Goal: Information Seeking & Learning: Learn about a topic

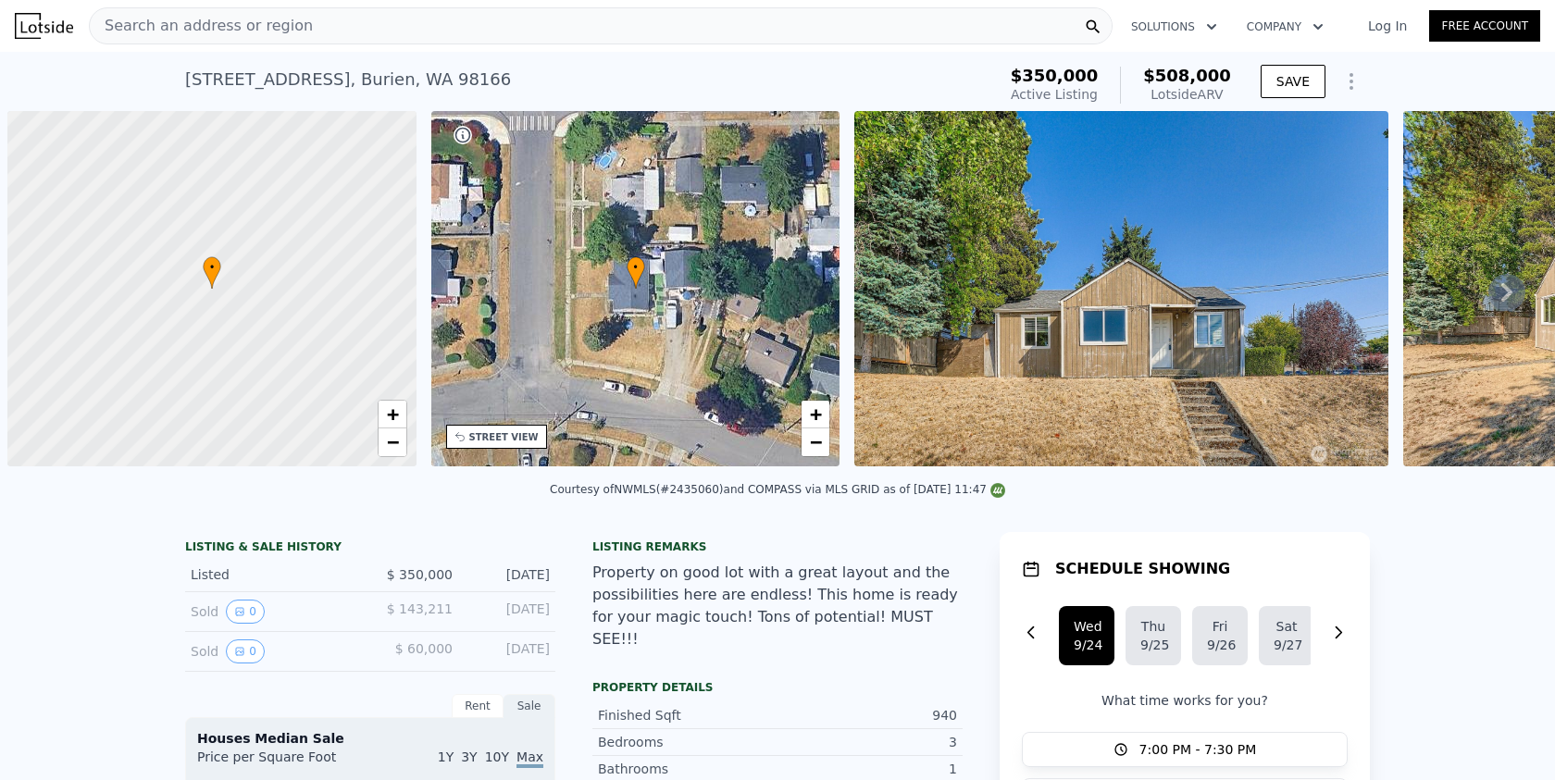
scroll to position [0, 7]
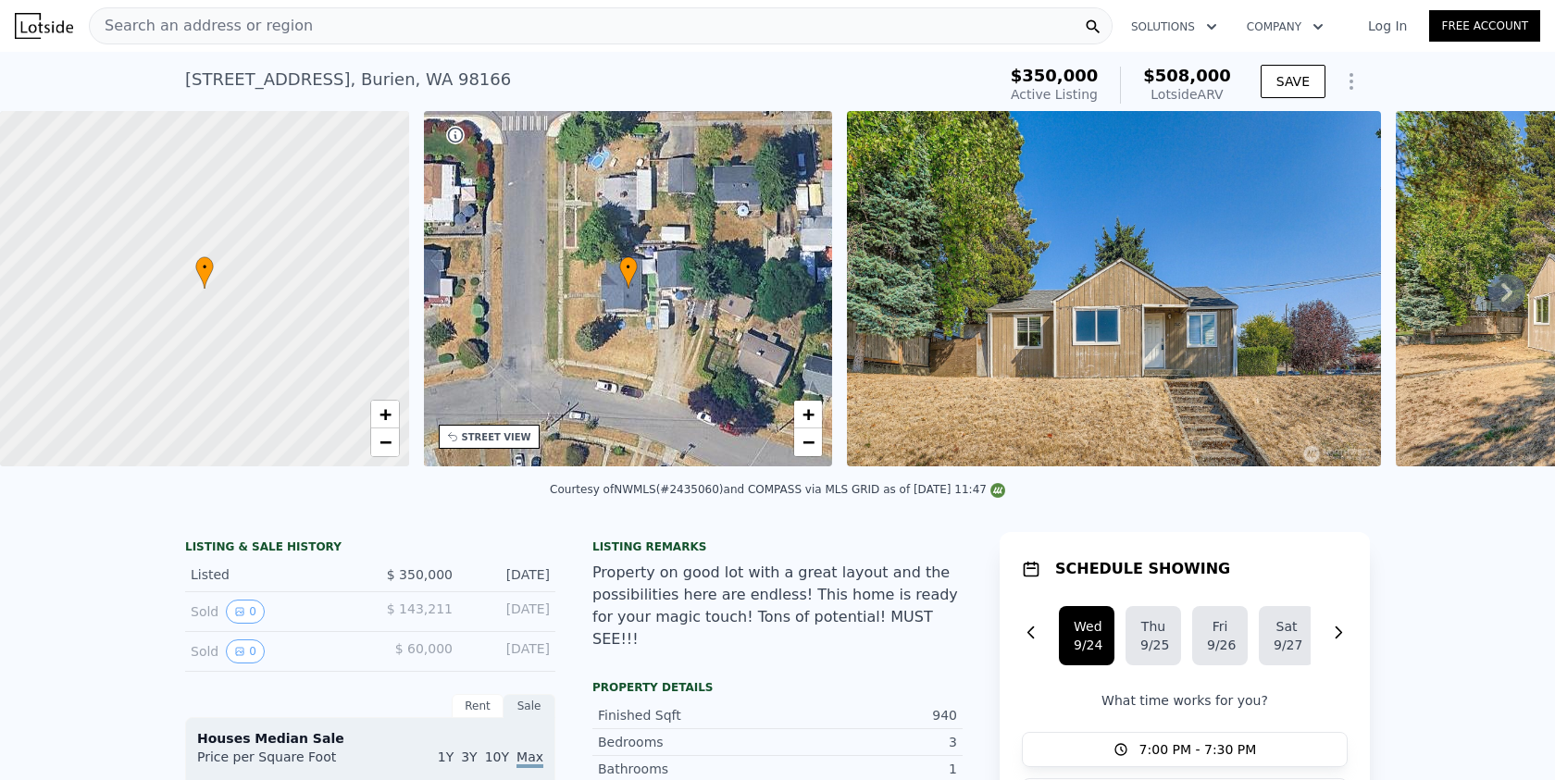
click at [34, 30] on img at bounding box center [44, 26] width 58 height 26
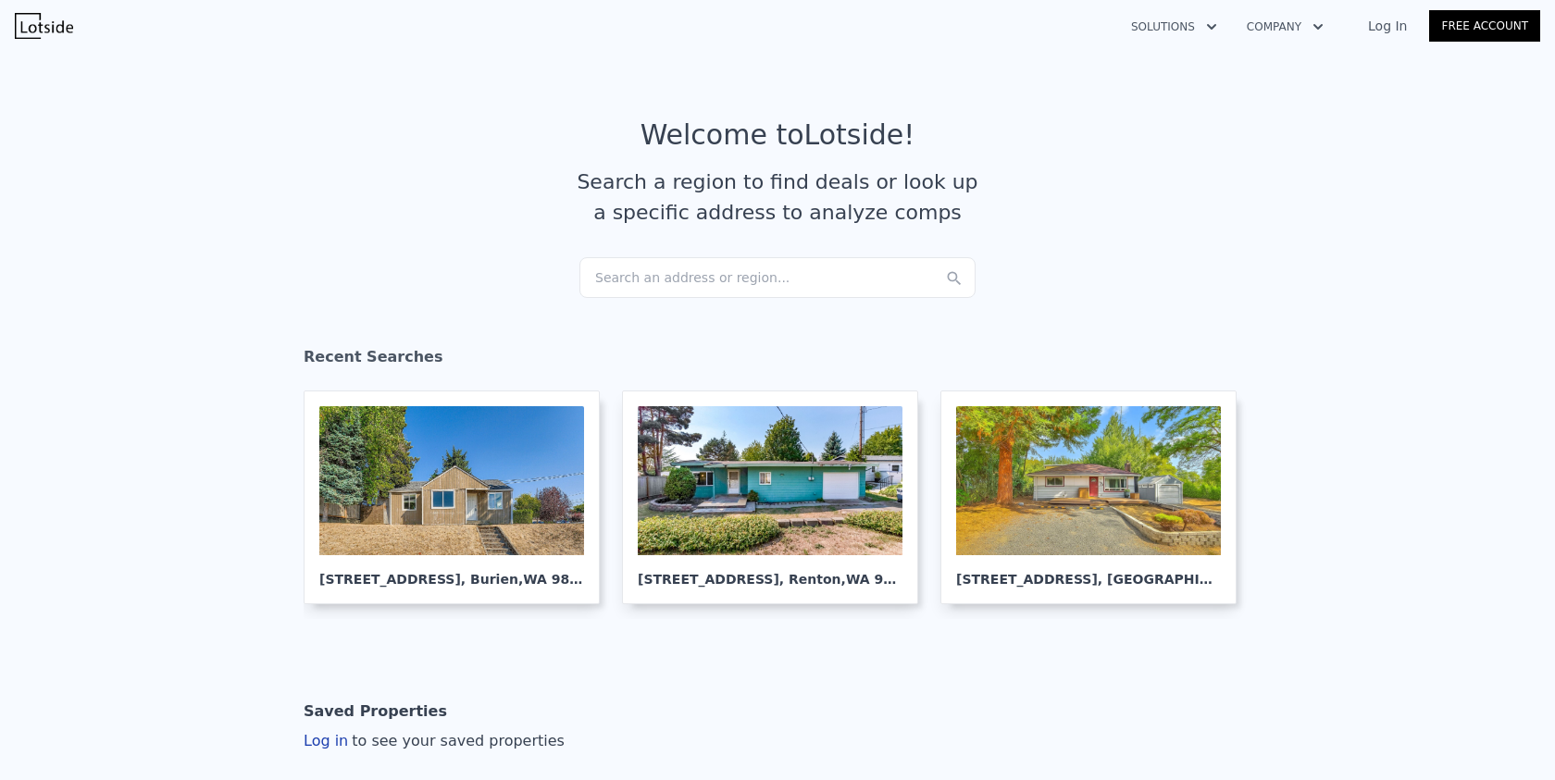
click at [822, 273] on div "Search an address or region..." at bounding box center [777, 277] width 396 height 41
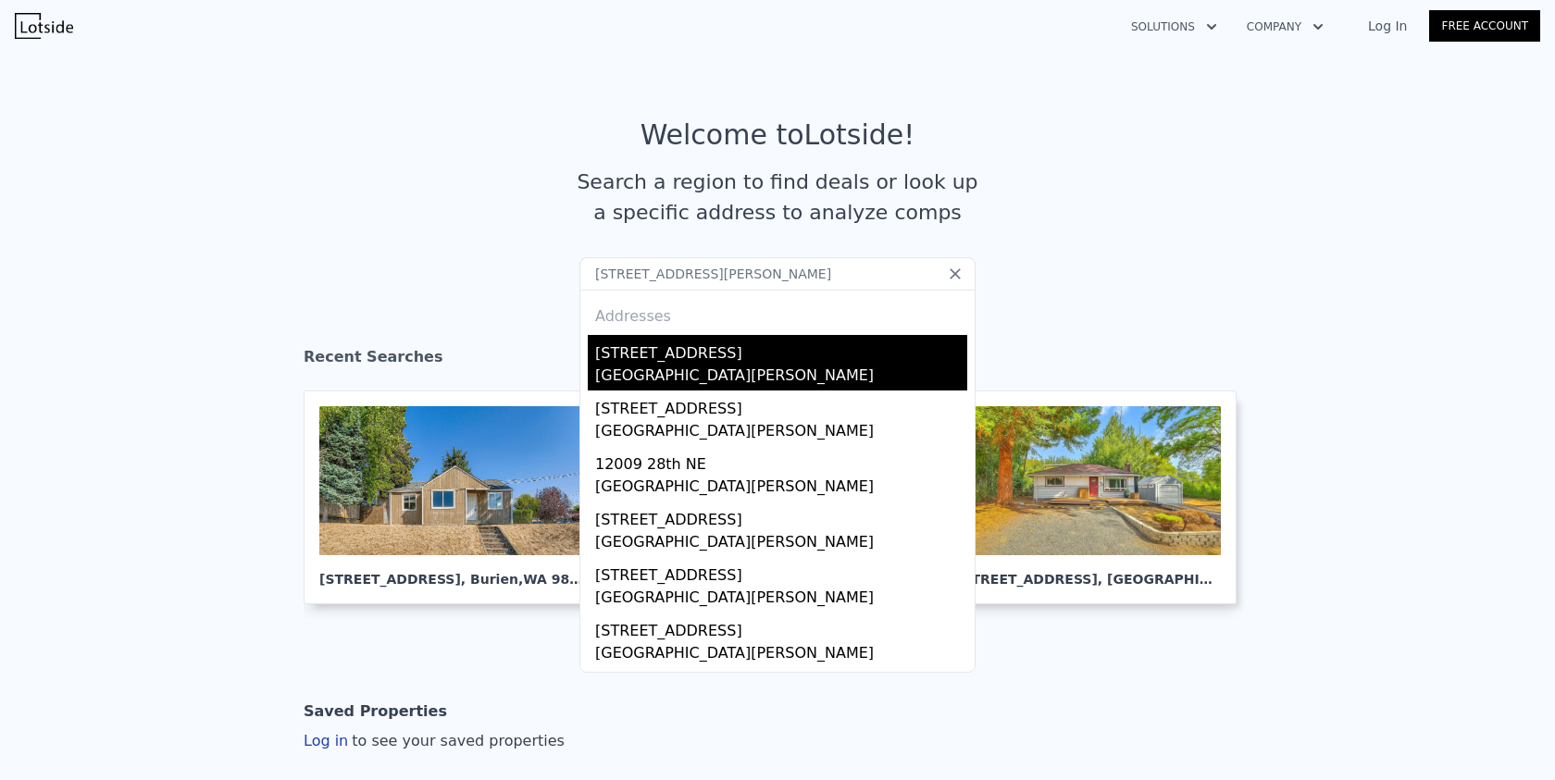
type input "9507 NE 28th St, Lake Stevens, WA 98258"
click at [851, 375] on div "Lake Stevens, WA 98258" at bounding box center [781, 378] width 372 height 26
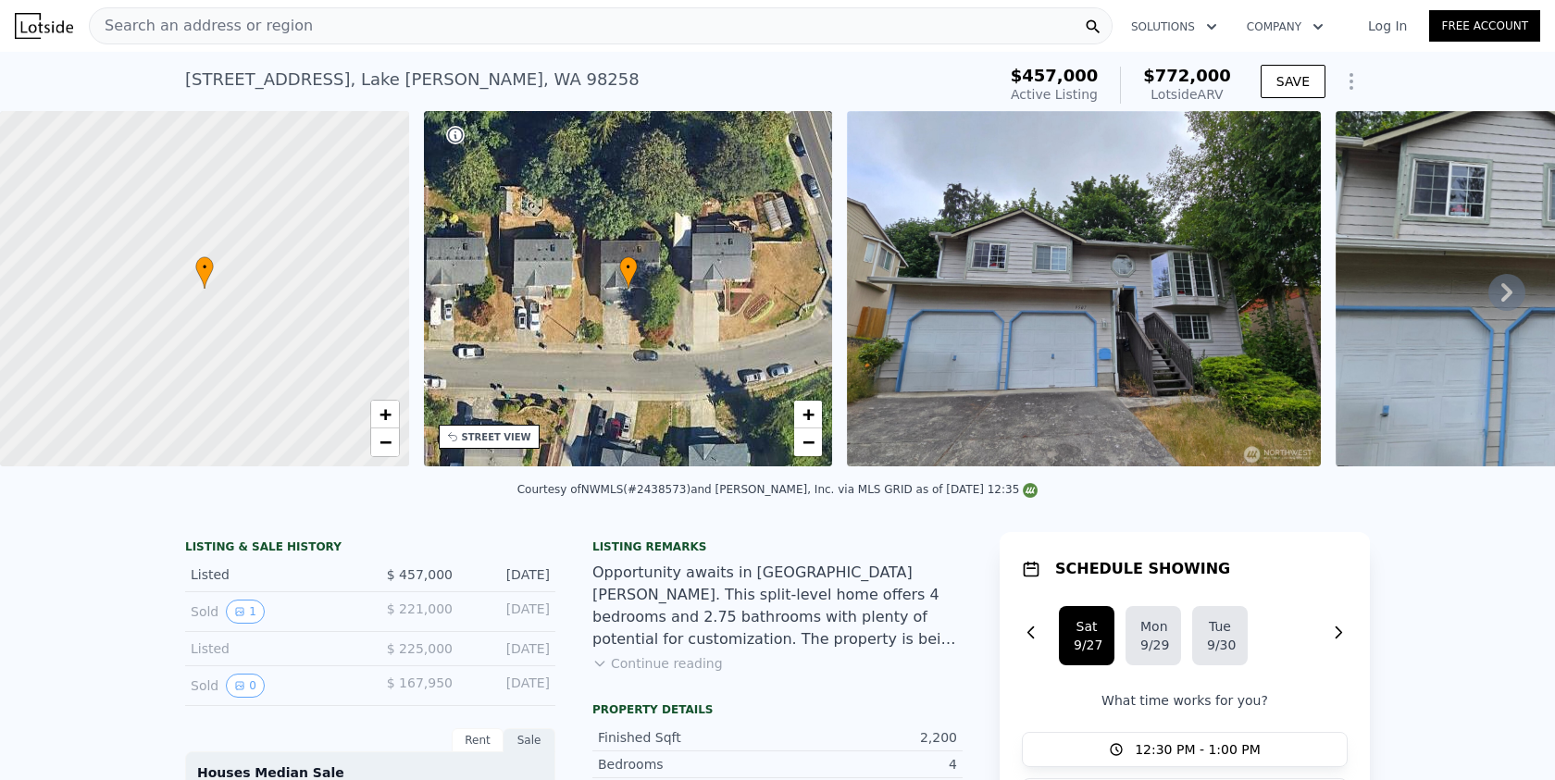
click at [32, 25] on img at bounding box center [44, 26] width 58 height 26
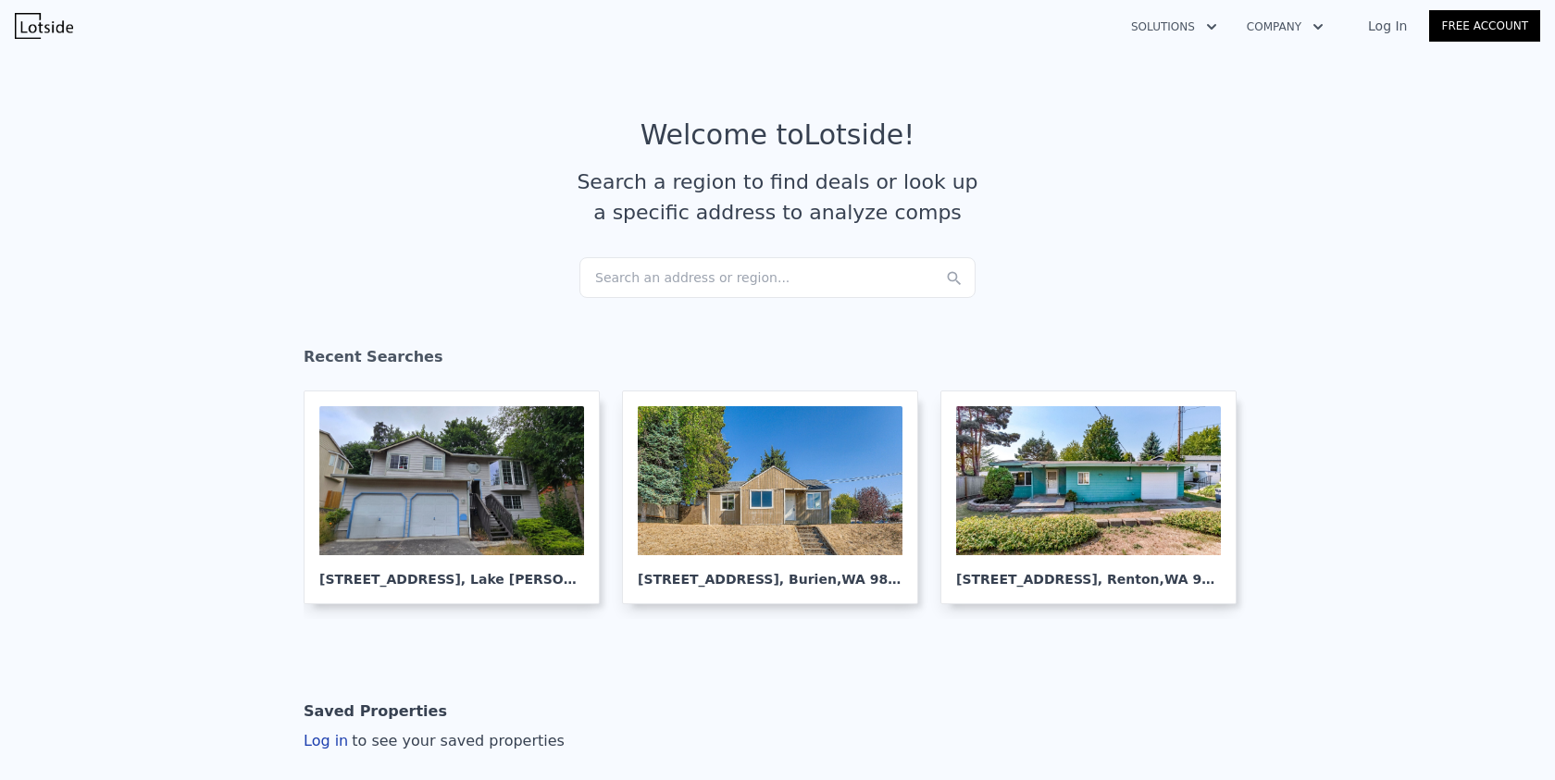
click at [714, 279] on div "Search an address or region..." at bounding box center [777, 277] width 396 height 41
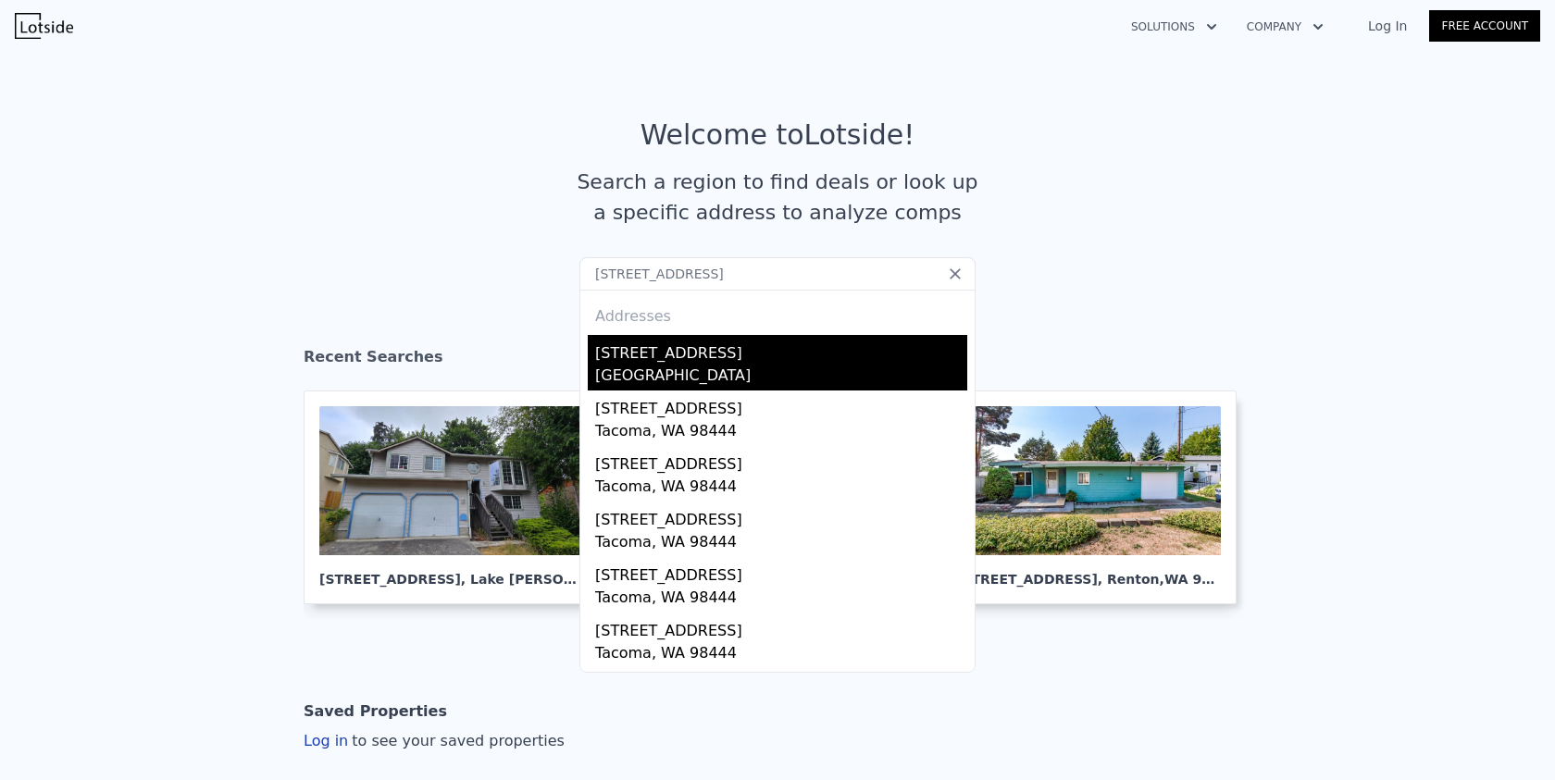
type input "[STREET_ADDRESS]"
click at [697, 351] on div "[STREET_ADDRESS]" at bounding box center [781, 350] width 372 height 30
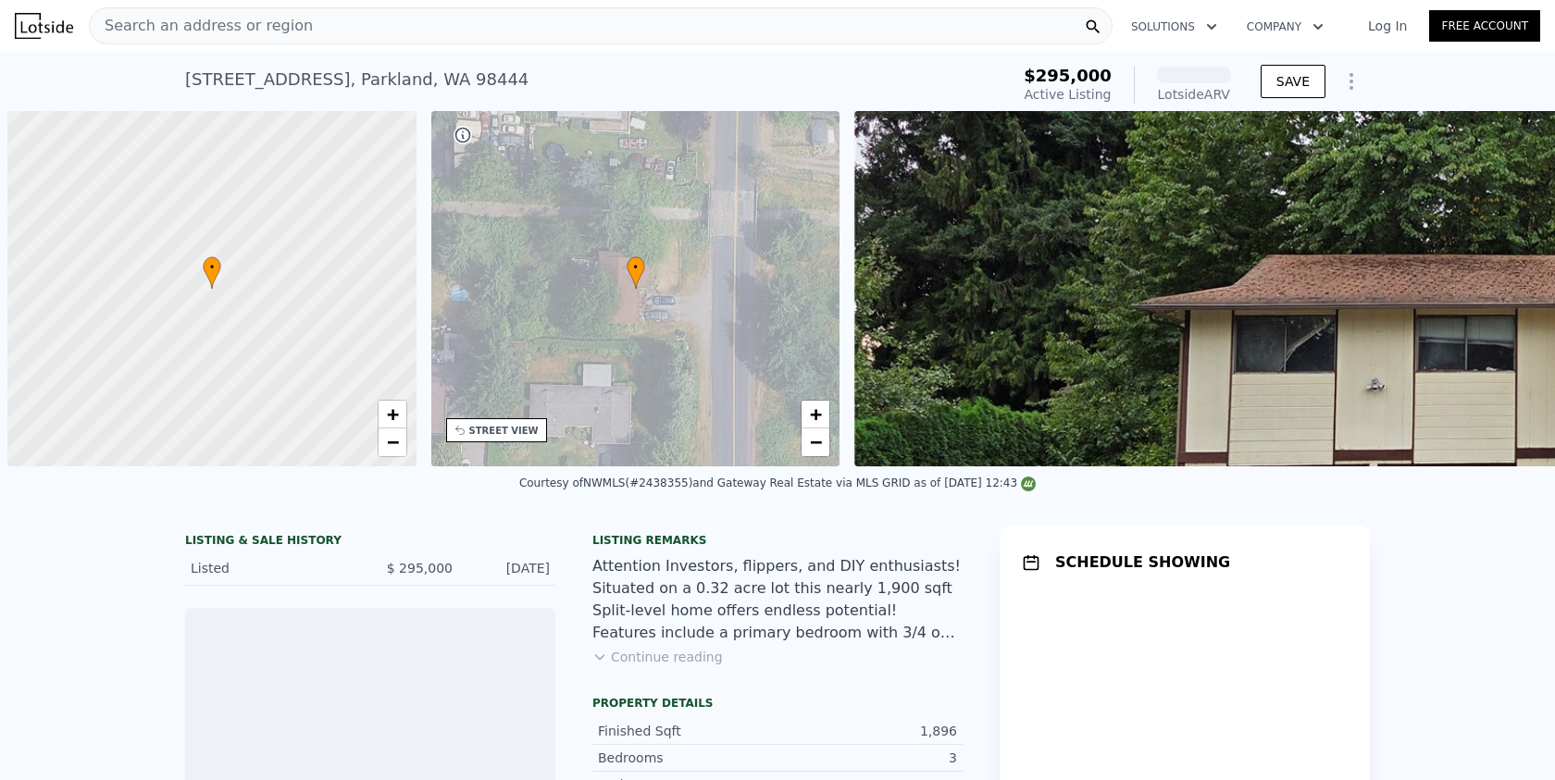
scroll to position [0, 7]
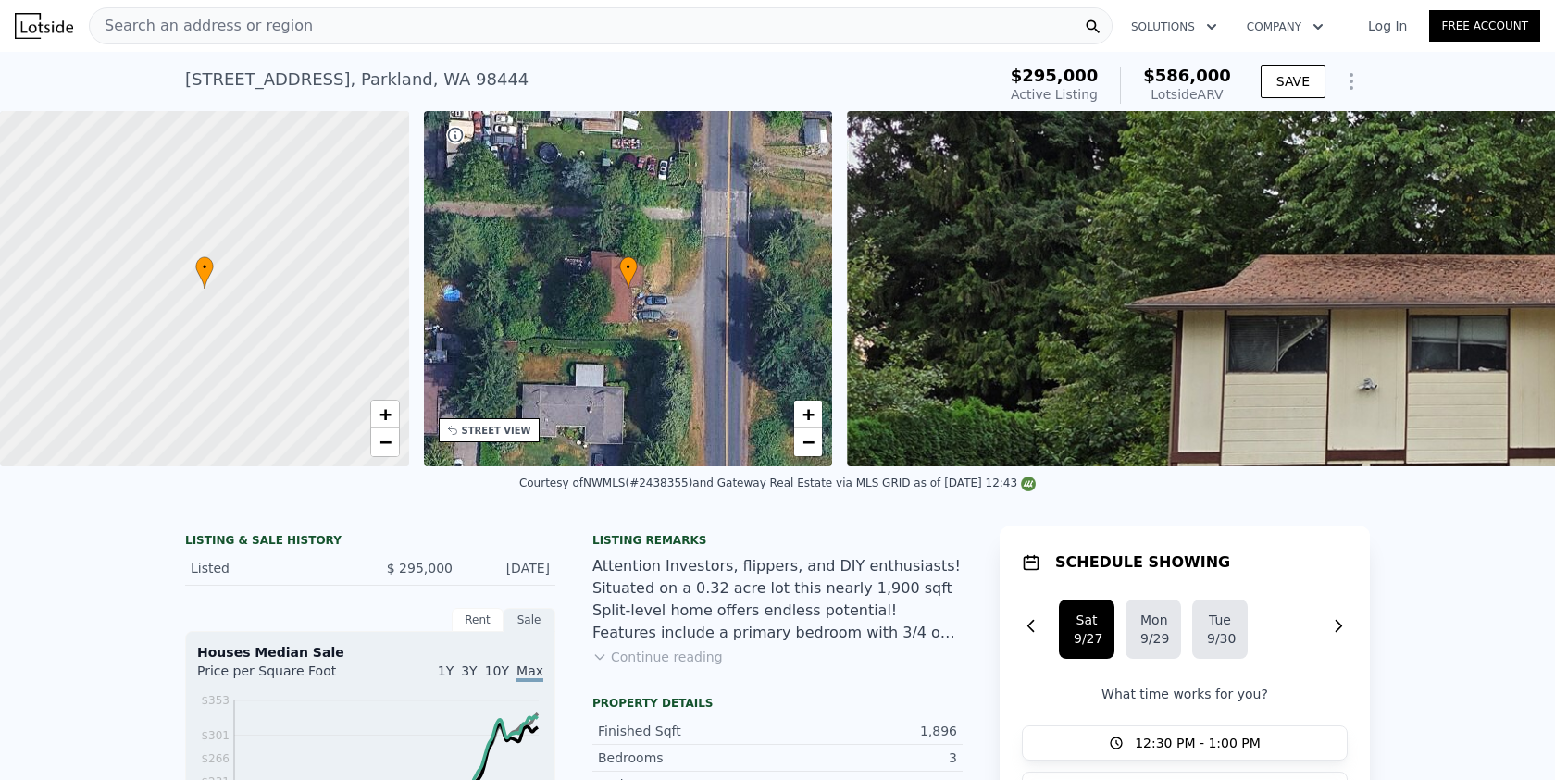
click at [58, 33] on img at bounding box center [44, 26] width 58 height 26
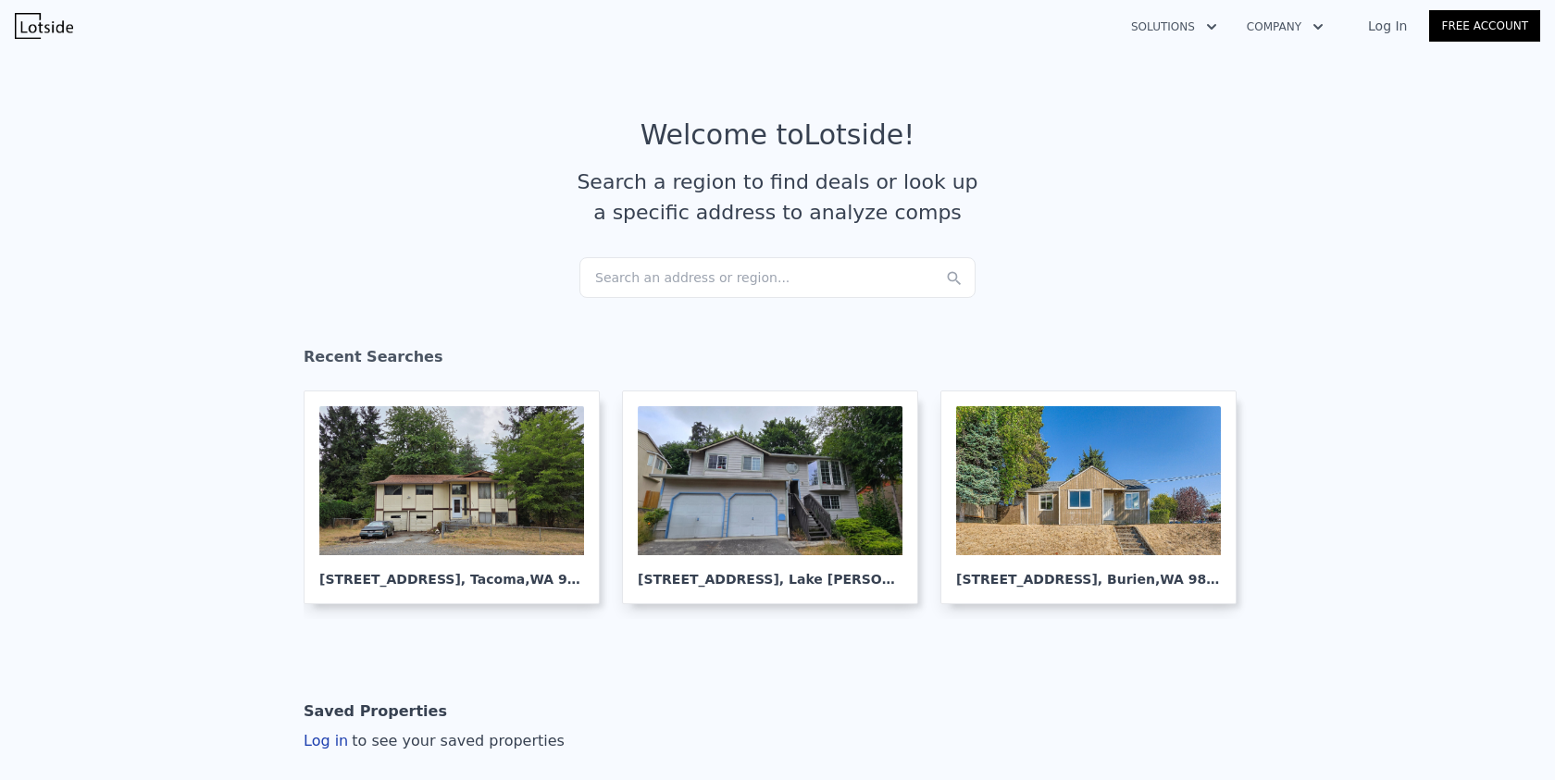
click at [752, 267] on div "Search an address or region..." at bounding box center [777, 277] width 396 height 41
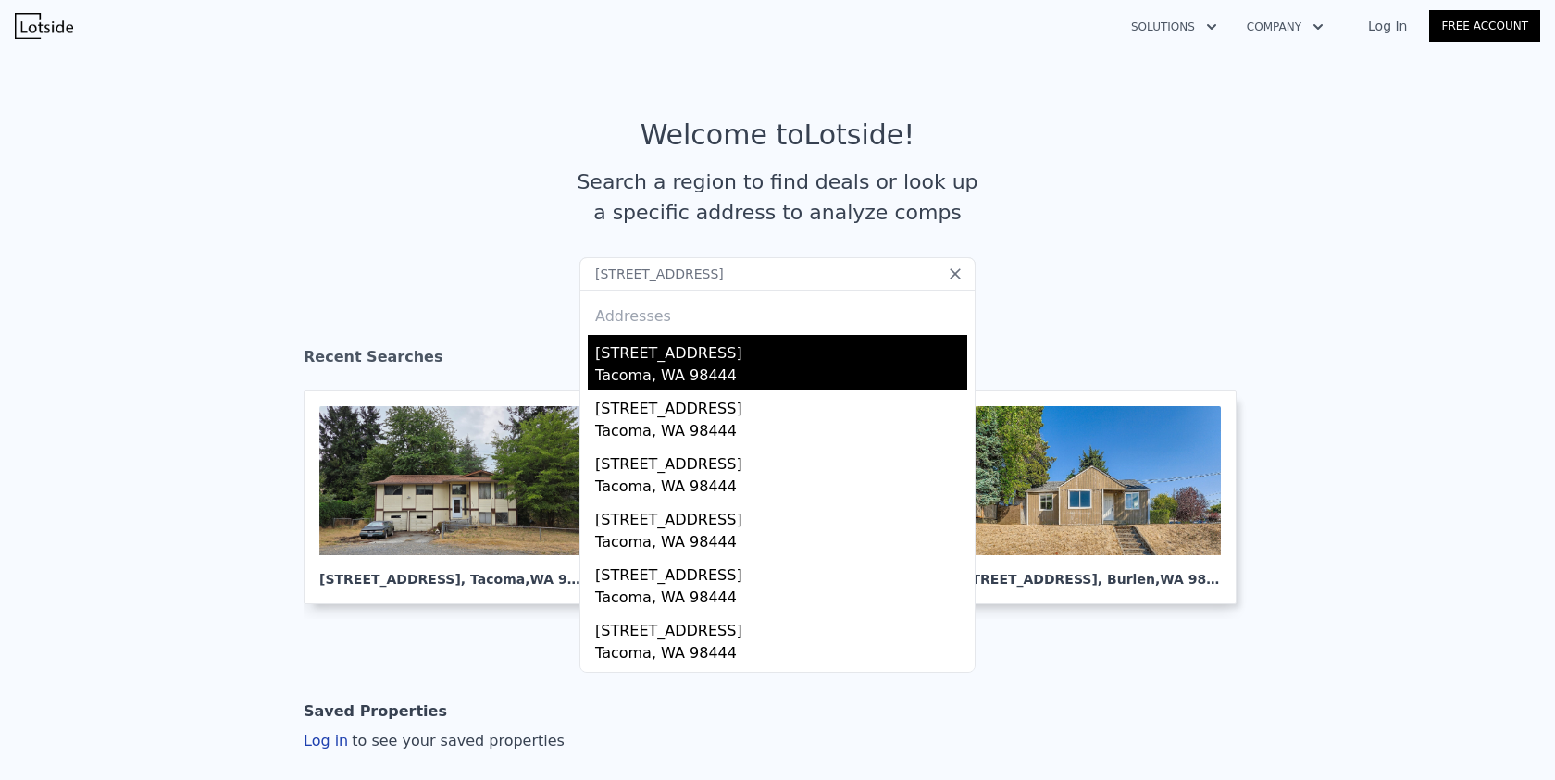
type input "904 118th St S, Tacoma, WA 98444"
click at [616, 370] on div "Tacoma, WA 98444" at bounding box center [781, 378] width 372 height 26
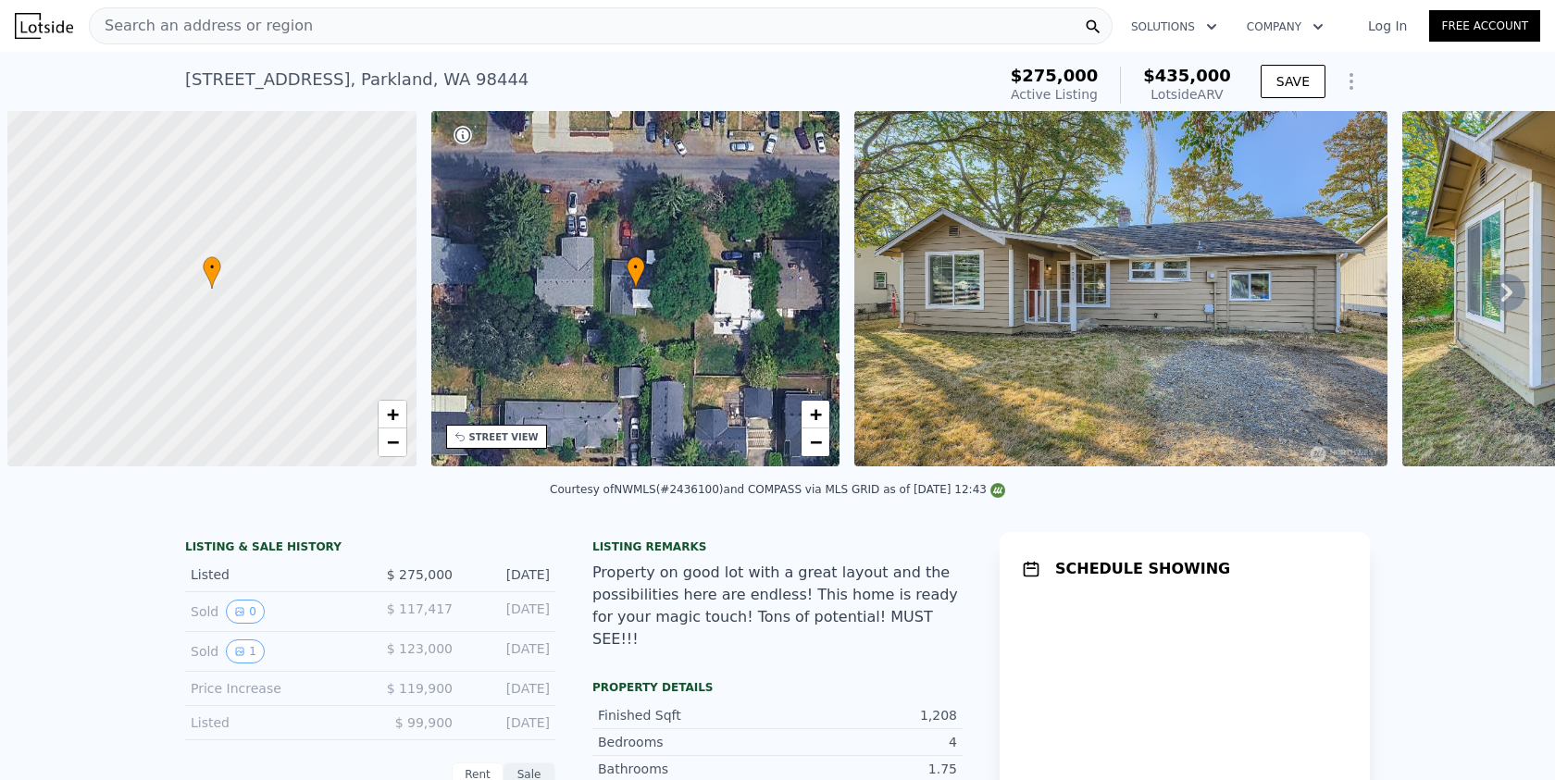
scroll to position [0, 7]
